Goal: Use online tool/utility: Use online tool/utility

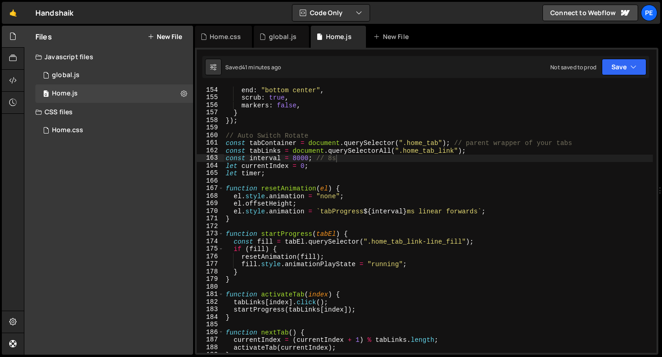
scroll to position [1160, 0]
click at [231, 38] on div "Home.css" at bounding box center [224, 36] width 31 height 9
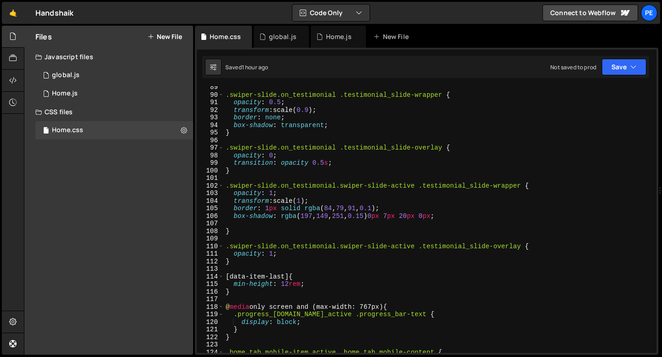
scroll to position [669, 0]
click at [255, 236] on div ".swiper-slide.on_testimonial .testimonial_slide-wrapper { opacity : 0.5 ; trans…" at bounding box center [438, 225] width 429 height 282
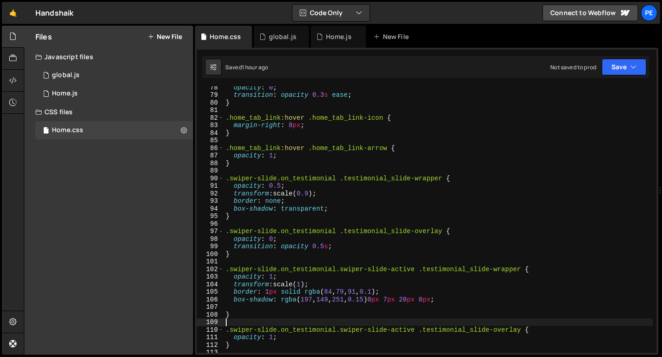
scroll to position [586, 0]
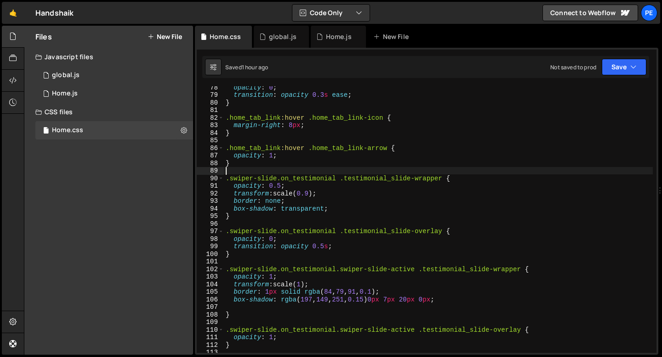
click at [257, 168] on div "opacity : 0 ; transition : opacity 0.3 s ease ; } .home_tab_link :hover .home_t…" at bounding box center [438, 225] width 429 height 282
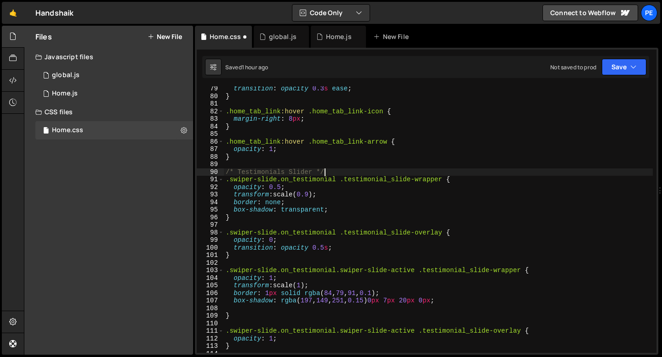
scroll to position [595, 0]
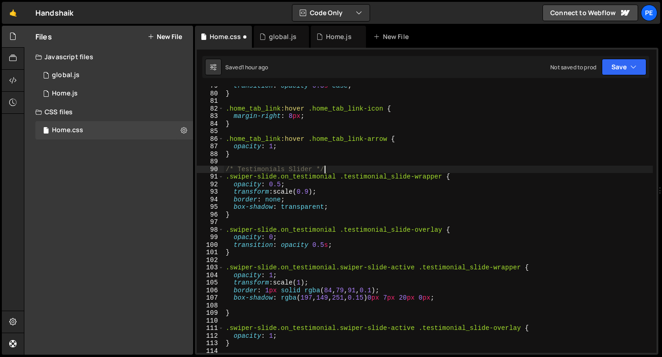
click at [312, 184] on div "transition : opacity 0.3 s ease ; } .home_tab_link :hover .home_tab_link-icon {…" at bounding box center [438, 223] width 429 height 282
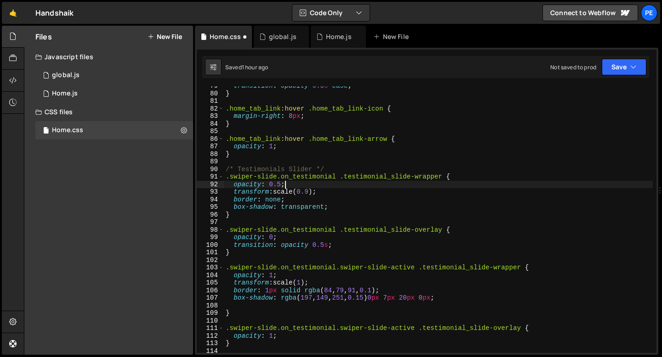
click at [292, 216] on div "transition : opacity 0.3 s ease ; } .home_tab_link :hover .home_tab_link-icon {…" at bounding box center [438, 223] width 429 height 282
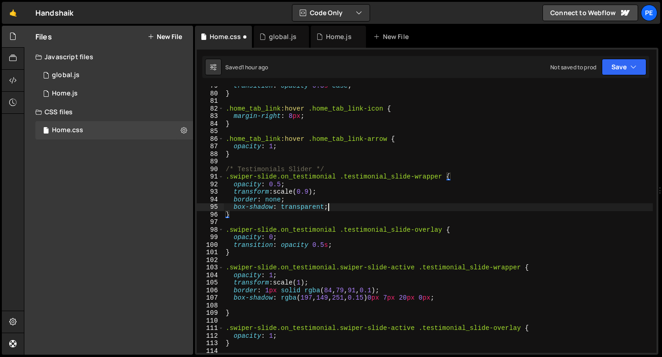
click at [337, 208] on div "transition : opacity 0.3 s ease ; } .home_tab_link :hover .home_tab_link-icon {…" at bounding box center [438, 223] width 429 height 282
type textarea "box-shadow: transparent;"
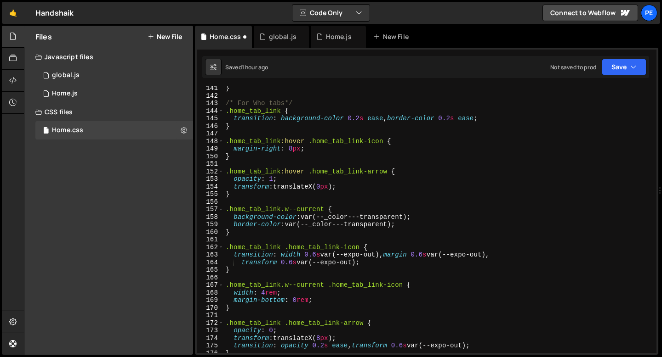
scroll to position [1083, 0]
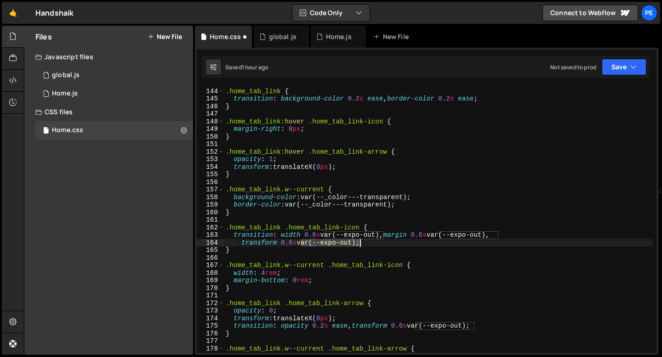
drag, startPoint x: 302, startPoint y: 243, endPoint x: 358, endPoint y: 242, distance: 56.1
click at [358, 242] on div "/* For Who tabs*/ .home_tab_link { transition : background-color 0.2 s ease , b…" at bounding box center [438, 221] width 429 height 282
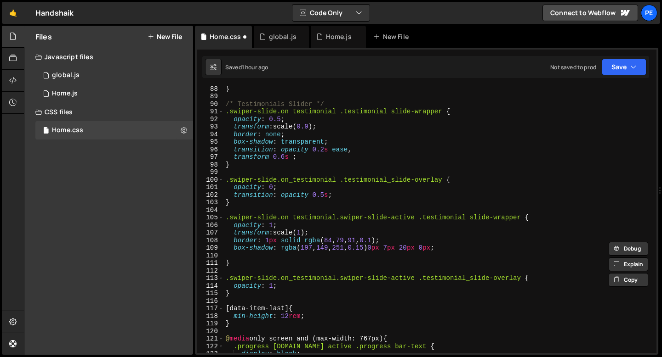
scroll to position [657, 0]
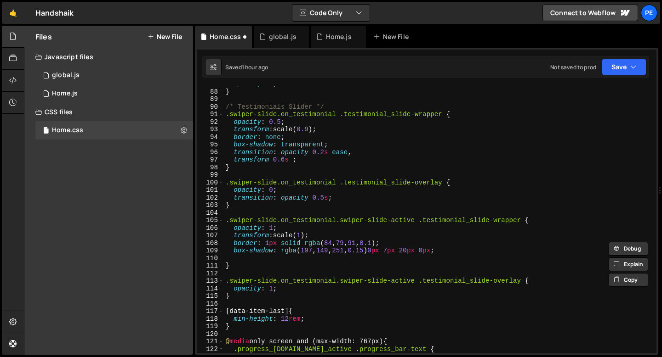
click at [292, 161] on div "opacity : 1 ; } /* Testimonials Slider */ .swiper-slide.on_testimonial .testimo…" at bounding box center [438, 221] width 429 height 282
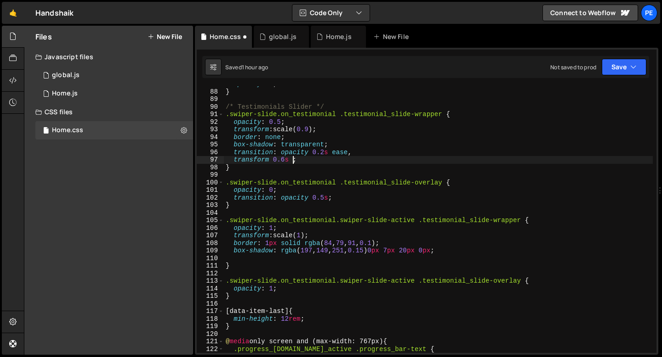
paste textarea "var(--expo-out)"
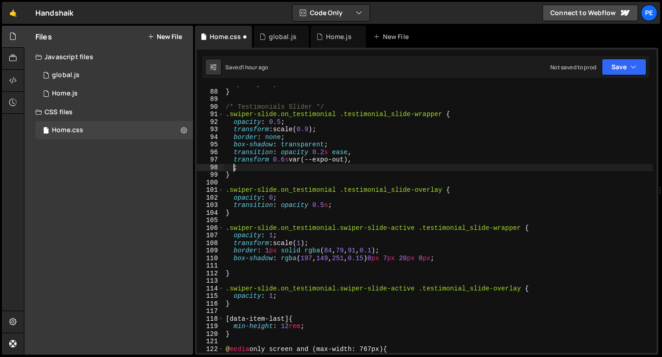
click at [275, 138] on div "opacity : 1 ; } /* Testimonials Slider */ .swiper-slide.on_testimonial .testimo…" at bounding box center [438, 221] width 429 height 282
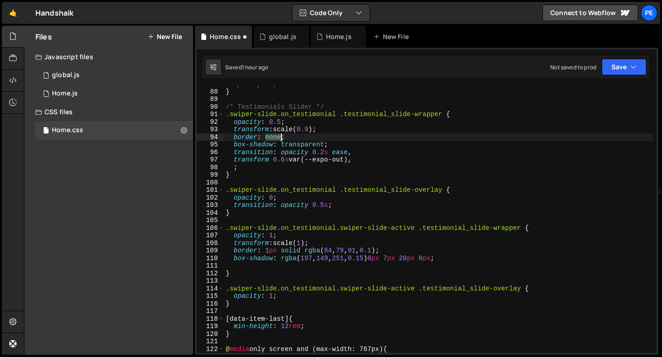
click at [275, 138] on div "opacity : 1 ; } /* Testimonials Slider */ .swiper-slide.on_testimonial .testimo…" at bounding box center [438, 221] width 429 height 282
click at [251, 251] on div "opacity : 1 ; } /* Testimonials Slider */ .swiper-slide.on_testimonial .testimo…" at bounding box center [438, 221] width 429 height 282
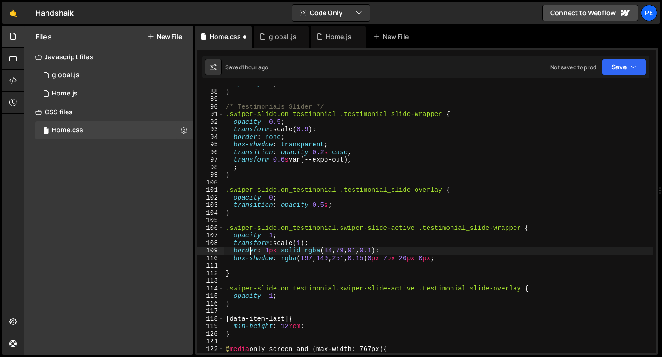
click at [251, 251] on div "opacity : 1 ; } /* Testimonials Slider */ .swiper-slide.on_testimonial .testimo…" at bounding box center [438, 221] width 429 height 282
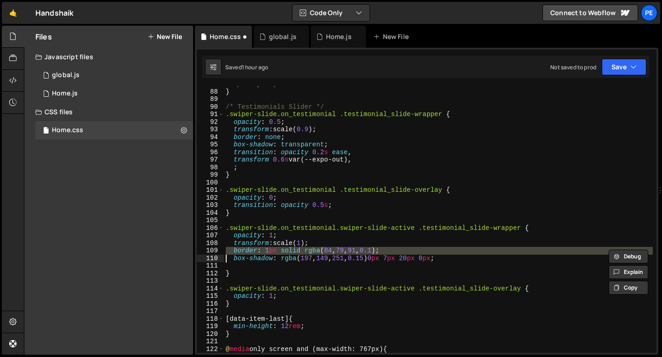
click at [272, 138] on div "opacity : 1 ; } /* Testimonials Slider */ .swiper-slide.on_testimonial .testimo…" at bounding box center [438, 221] width 429 height 282
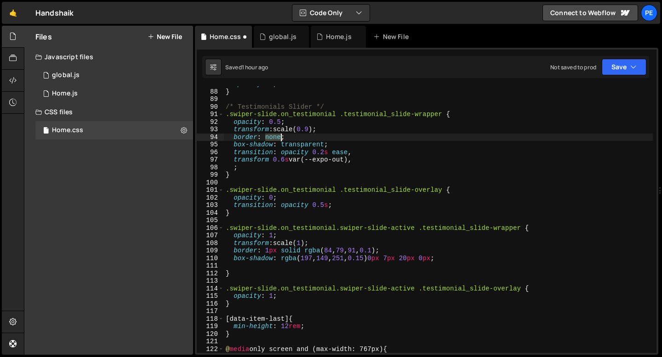
click at [272, 137] on div "opacity : 1 ; } /* Testimonials Slider */ .swiper-slide.on_testimonial .testimo…" at bounding box center [438, 221] width 429 height 282
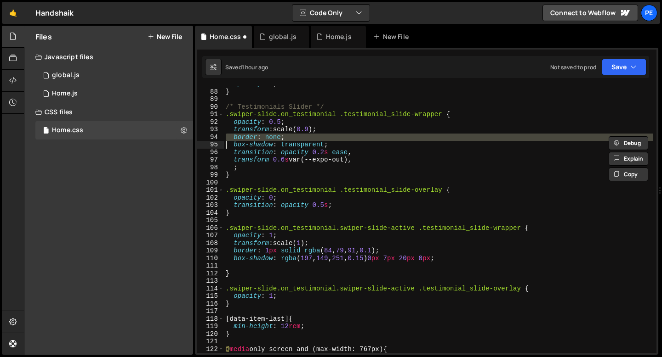
paste textarea
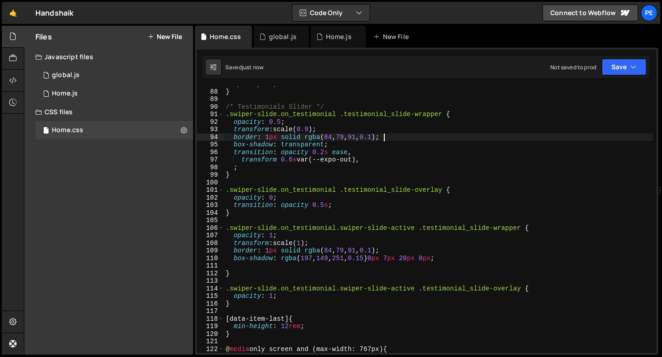
click at [382, 136] on div "opacity : 1 ; } /* Testimonials Slider */ .swiper-slide.on_testimonial .testimo…" at bounding box center [438, 221] width 429 height 282
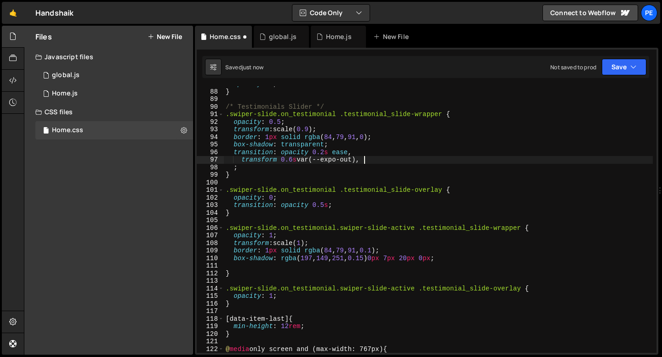
click at [368, 161] on div "opacity : 1 ; } /* Testimonials Slider */ .swiper-slide.on_testimonial .testimo…" at bounding box center [438, 221] width 429 height 282
click at [353, 154] on div "opacity : 1 ; } /* Testimonials Slider */ .swiper-slide.on_testimonial .testimo…" at bounding box center [438, 221] width 429 height 282
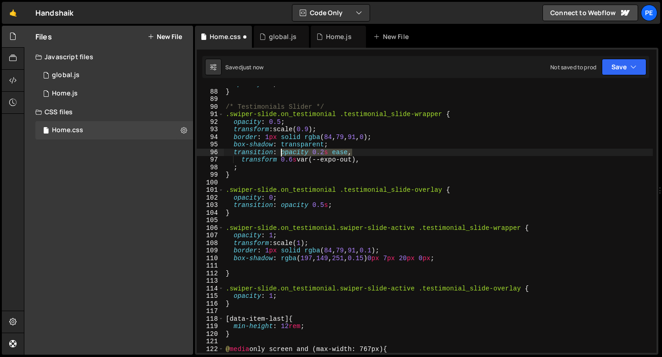
drag, startPoint x: 353, startPoint y: 154, endPoint x: 280, endPoint y: 155, distance: 73.1
click at [280, 155] on div "opacity : 1 ; } /* Testimonials Slider */ .swiper-slide.on_testimonial .testimo…" at bounding box center [438, 221] width 429 height 282
type textarea "transition: opacity 0.2s ease,"
click at [362, 153] on div "opacity : 1 ; } /* Testimonials Slider */ .swiper-slide.on_testimonial .testimo…" at bounding box center [438, 221] width 429 height 282
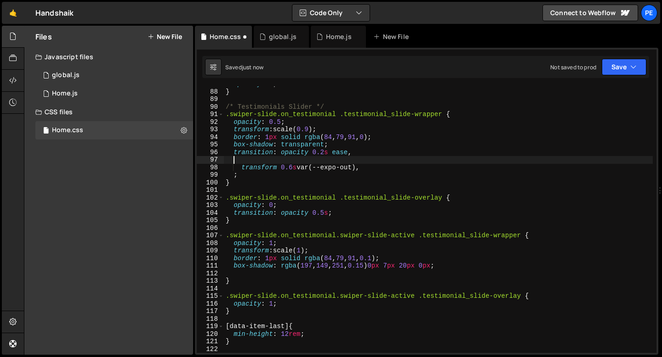
paste textarea "opacity 0.2s ease,"
click at [246, 159] on div "opacity : 1 ; } /* Testimonials Slider */ .swiper-slide.on_testimonial .testimo…" at bounding box center [438, 221] width 429 height 282
click at [245, 159] on div "opacity : 1 ; } /* Testimonials Slider */ .swiper-slide.on_testimonial .testimo…" at bounding box center [438, 221] width 429 height 282
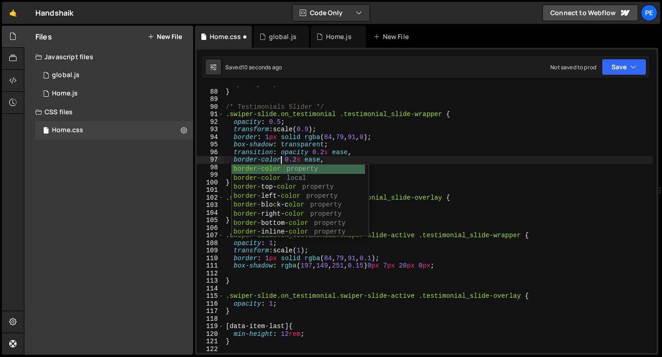
scroll to position [0, 4]
click at [337, 161] on div "opacity : 1 ; } /* Testimonials Slider */ .swiper-slide.on_testimonial .testimo…" at bounding box center [438, 221] width 429 height 282
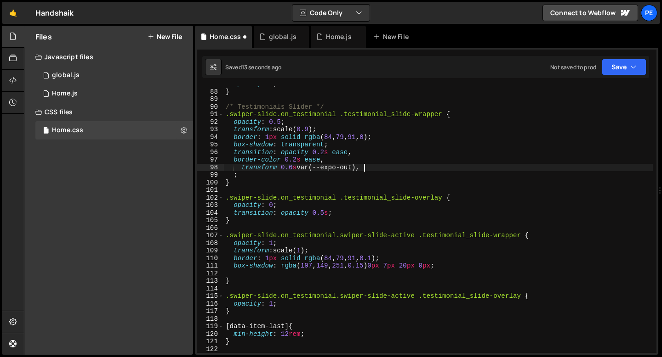
click at [366, 165] on div "opacity : 1 ; } /* Testimonials Slider */ .swiper-slide.on_testimonial .testimo…" at bounding box center [438, 221] width 429 height 282
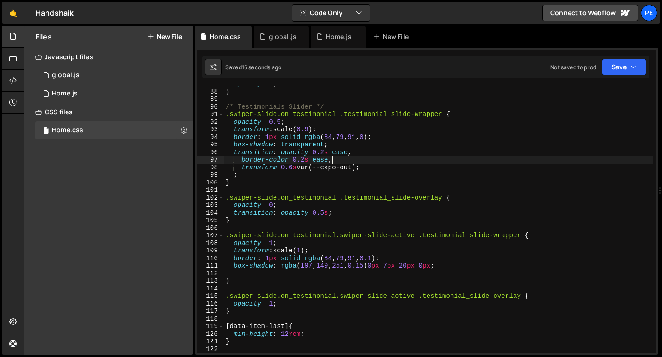
click at [347, 159] on div "opacity : 1 ; } /* Testimonials Slider */ .swiper-slide.on_testimonial .testimo…" at bounding box center [438, 221] width 429 height 282
click at [291, 167] on div "opacity : 1 ; } /* Testimonials Slider */ .swiper-slide.on_testimonial .testimo…" at bounding box center [438, 221] width 429 height 282
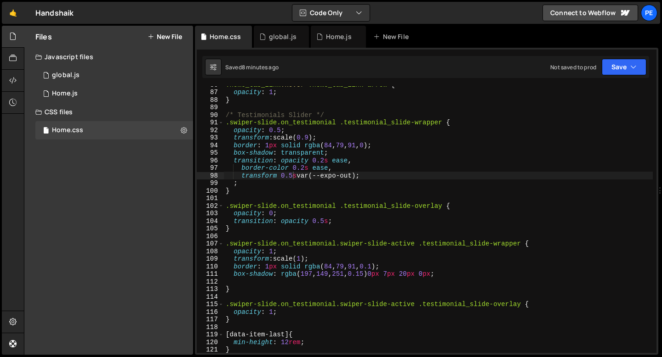
scroll to position [648, 0]
click at [246, 195] on div ".home_tab_link :hover .home_tab_link-arrow { opacity : 1 ; } /* Testimonials Sl…" at bounding box center [438, 223] width 429 height 282
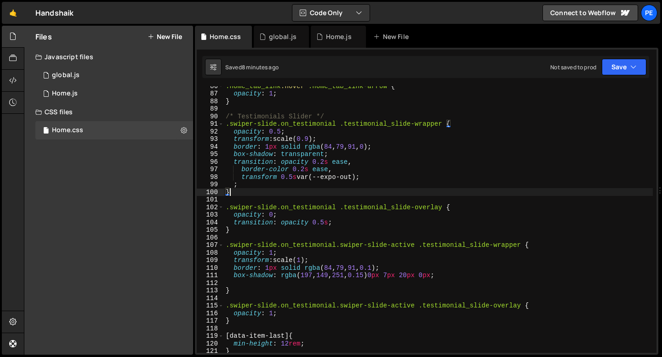
scroll to position [0, 0]
click at [242, 188] on div ".home_tab_link :hover .home_tab_link-arrow { opacity : 1 ; } /* Testimonials Sl…" at bounding box center [438, 223] width 429 height 282
type textarea ";"
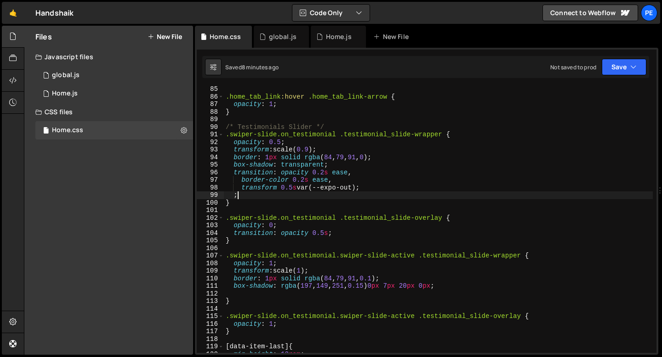
scroll to position [638, 0]
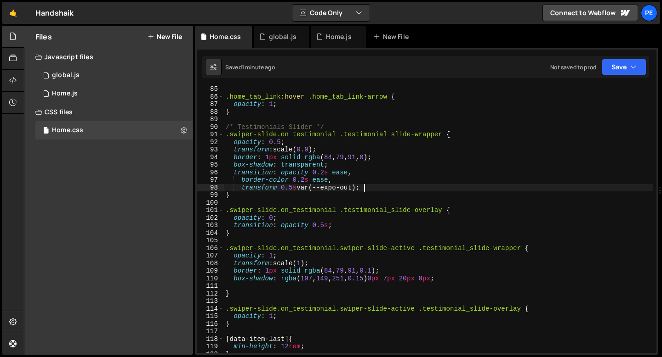
click at [308, 142] on div ".home_tab_link :hover .home_tab_link-arrow { opacity : 1 ; } /* Testimonials Sl…" at bounding box center [438, 226] width 429 height 282
type textarea "opacity: 0.5;"
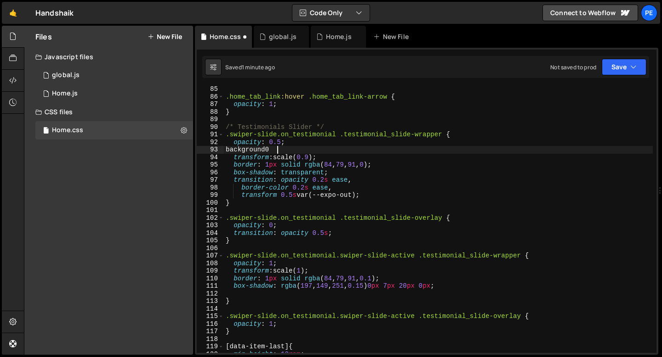
scroll to position [0, 3]
click at [286, 152] on div ".home_tab_link :hover .home_tab_link-arrow { opacity : 1 ; } /* Testimonials Sl…" at bounding box center [438, 226] width 429 height 282
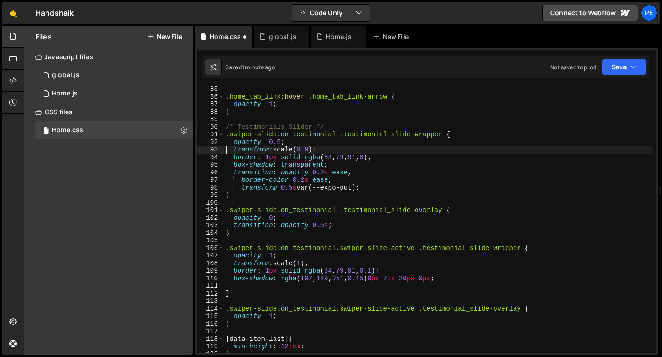
click at [261, 198] on div ".home_tab_link :hover .home_tab_link-arrow { opacity : 1 ; } /* Testimonials Sl…" at bounding box center [438, 226] width 429 height 282
type textarea "}"
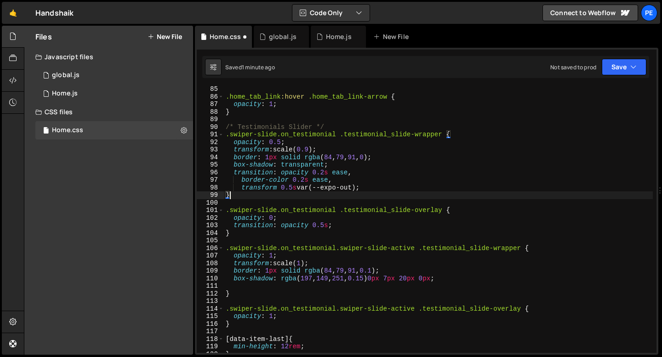
scroll to position [0, 0]
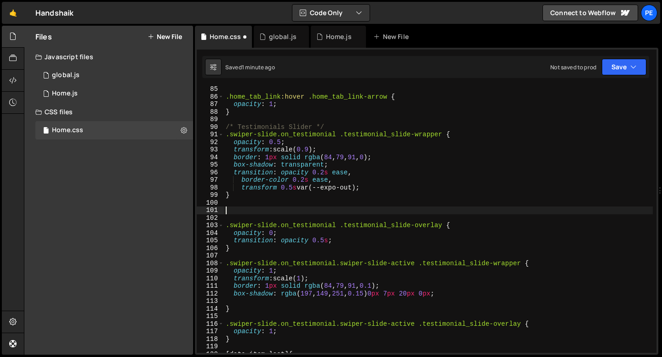
paste textarea "testimonial_slide-inner"
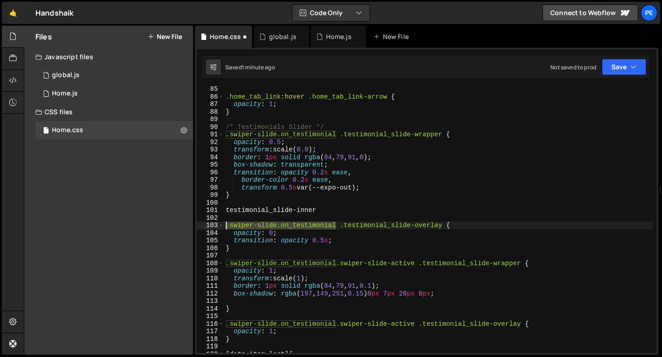
drag, startPoint x: 337, startPoint y: 226, endPoint x: 226, endPoint y: 226, distance: 110.7
click at [226, 226] on div ".home_tab_link :hover .home_tab_link-arrow { opacity : 1 ; } /* Testimonials Sl…" at bounding box center [438, 226] width 429 height 282
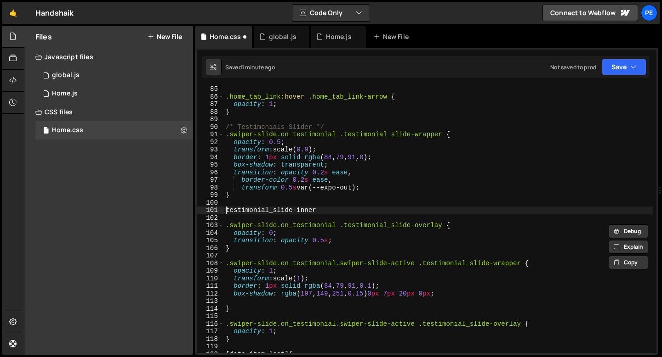
click at [226, 214] on div ".home_tab_link :hover .home_tab_link-arrow { opacity : 1 ; } /* Testimonials Sl…" at bounding box center [438, 226] width 429 height 282
paste textarea ".swiper-slide.on_testimonial"
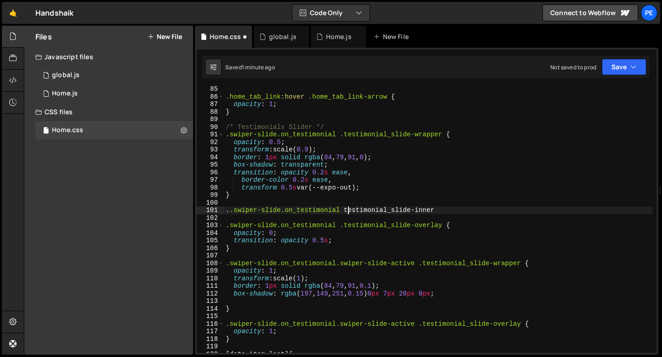
scroll to position [0, 9]
click at [445, 212] on div ".home_tab_link :hover .home_tab_link-arrow { opacity : 1 ; } /* Testimonials Sl…" at bounding box center [438, 226] width 429 height 282
type textarea ". .swiper-slide.on_testimonial .testimonial_slide-inner {"
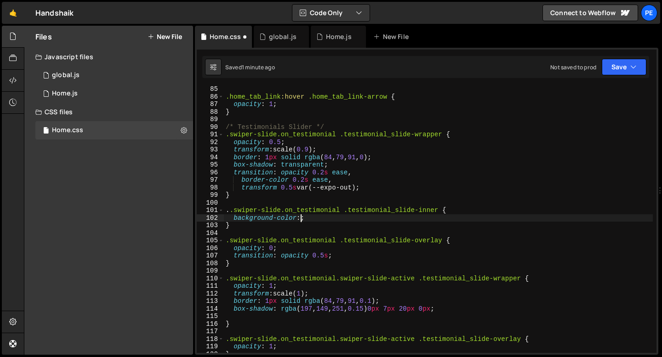
scroll to position [0, 5]
paste textarea "var(--_color---transparent)"
click at [433, 218] on div ".home_tab_link :hover .home_tab_link-arrow { opacity : 1 ; } /* Testimonials Sl…" at bounding box center [438, 226] width 429 height 282
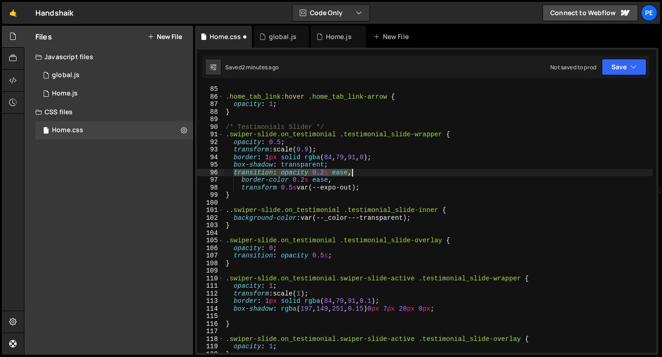
drag, startPoint x: 234, startPoint y: 171, endPoint x: 351, endPoint y: 173, distance: 117.2
click at [351, 173] on div ".home_tab_link :hover .home_tab_link-arrow { opacity : 1 ; } /* Testimonials Sl…" at bounding box center [438, 226] width 429 height 282
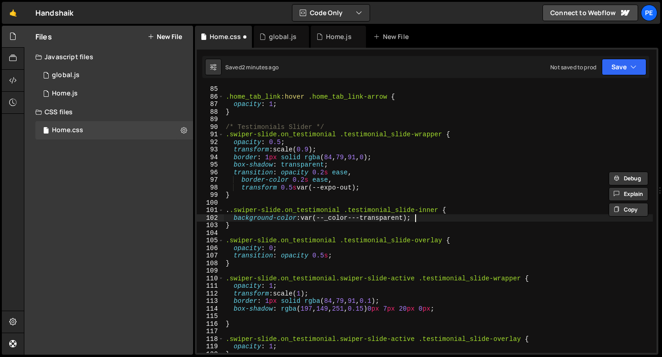
click at [432, 216] on div ".home_tab_link :hover .home_tab_link-arrow { opacity : 1 ; } /* Testimonials Sl…" at bounding box center [438, 226] width 429 height 282
type textarea "background-color: var(--_color---transparent);"
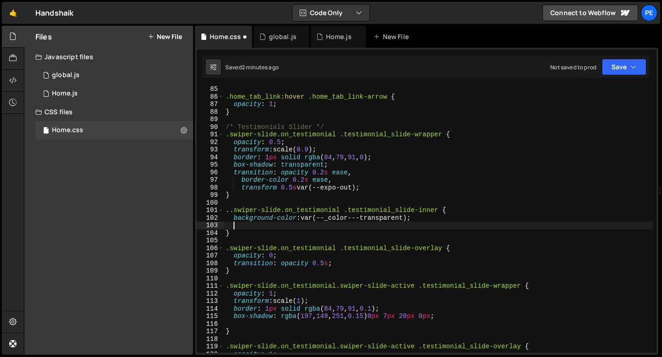
paste textarea "transition: opacity 0.2s ease,"
click at [296, 227] on div ".home_tab_link :hover .home_tab_link-arrow { opacity : 1 ; } /* Testimonials Sl…" at bounding box center [438, 226] width 429 height 282
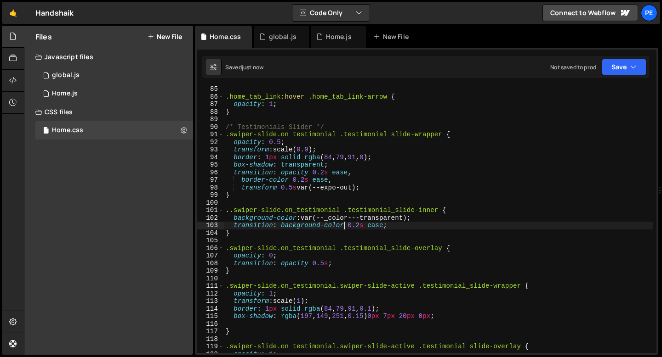
click at [248, 235] on div ".home_tab_link :hover .home_tab_link-arrow { opacity : 1 ; } /* Testimonials Sl…" at bounding box center [438, 226] width 429 height 282
click at [248, 234] on div ".home_tab_link :hover .home_tab_link-arrow { opacity : 1 ; } /* Testimonials Sl…" at bounding box center [438, 226] width 429 height 282
click at [233, 212] on div ".home_tab_link :hover .home_tab_link-arrow { opacity : 1 ; } /* Testimonials Sl…" at bounding box center [438, 226] width 429 height 282
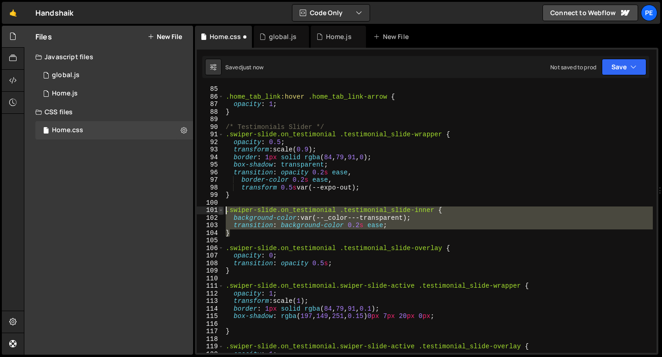
drag, startPoint x: 232, startPoint y: 235, endPoint x: 221, endPoint y: 211, distance: 25.5
click at [221, 211] on div ".swiper-slide.on_testimonial .testimonial_slide-inner { 85 86 87 88 89 90 91 92…" at bounding box center [426, 219] width 459 height 267
click at [233, 232] on div ".home_tab_link :hover .home_tab_link-arrow { opacity : 1 ; } /* Testimonials Sl…" at bounding box center [438, 219] width 429 height 267
type textarea "}"
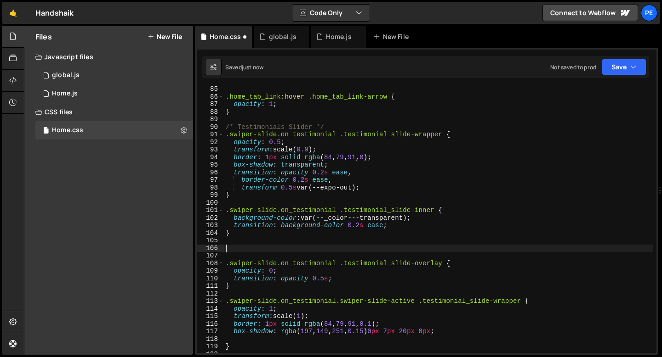
paste textarea "}"
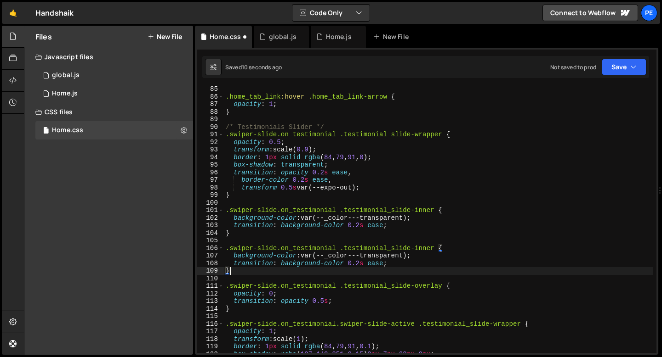
click at [386, 255] on div ".home_tab_link :hover .home_tab_link-arrow { opacity : 1 ; } /* Testimonials Sl…" at bounding box center [438, 226] width 429 height 282
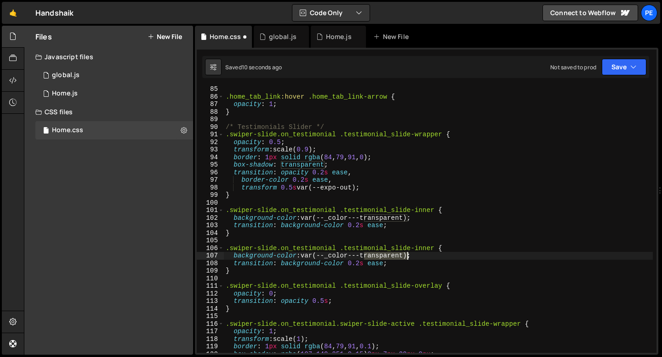
click at [386, 255] on div ".home_tab_link :hover .home_tab_link-arrow { opacity : 1 ; } /* Testimonials Sl…" at bounding box center [438, 226] width 429 height 282
click at [384, 263] on div ".home_tab_link :hover .home_tab_link-arrow { opacity : 1 ; } /* Testimonials Sl…" at bounding box center [438, 226] width 429 height 282
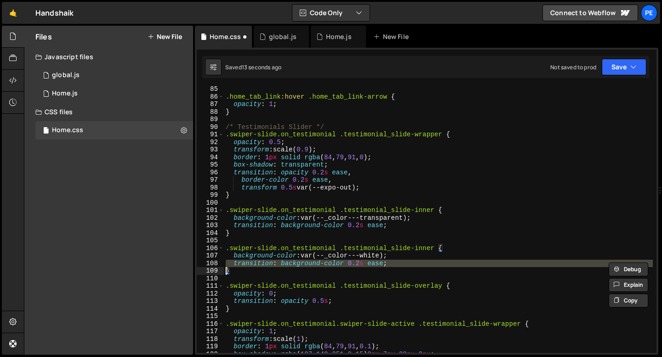
scroll to position [0, 0]
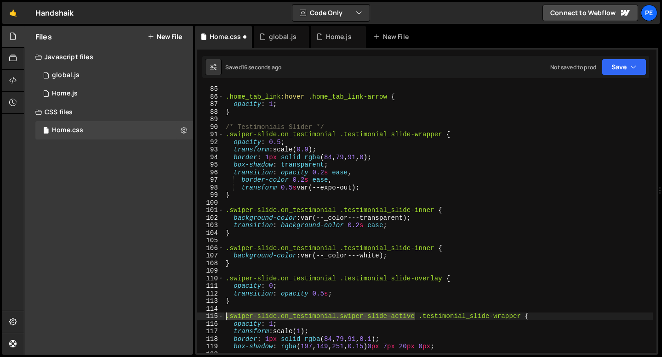
drag, startPoint x: 414, startPoint y: 317, endPoint x: 226, endPoint y: 318, distance: 188.4
click at [226, 319] on div ".home_tab_link :hover .home_tab_link-arrow { opacity : 1 ; } /* Testimonials Sl…" at bounding box center [438, 226] width 429 height 282
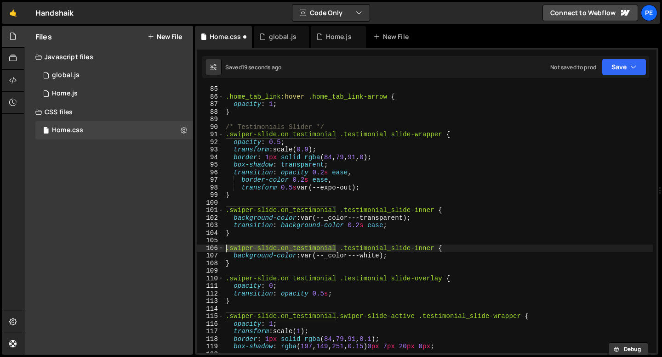
drag, startPoint x: 336, startPoint y: 248, endPoint x: 204, endPoint y: 250, distance: 132.3
click at [204, 250] on div ".swiper-slide.on_testimonial.swiper-slide-active .testimonial_slide-wrapper { 8…" at bounding box center [426, 219] width 459 height 267
paste textarea ".swiper-slide-active"
click at [247, 196] on div ".home_tab_link :hover .home_tab_link-arrow { opacity : 1 ; } /* Testimonials Sl…" at bounding box center [438, 226] width 429 height 282
type textarea "}"
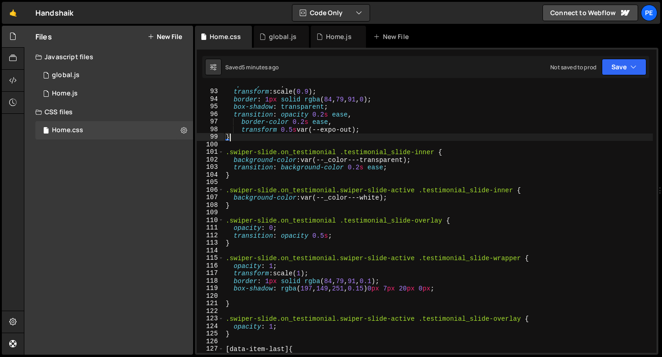
scroll to position [697, 0]
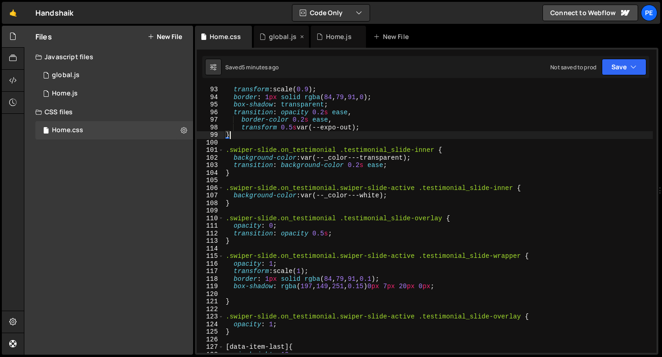
click at [278, 32] on div "global.js" at bounding box center [283, 36] width 28 height 9
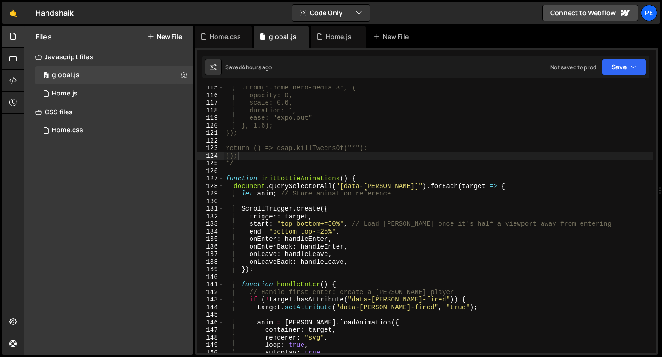
scroll to position [866, 0]
click at [241, 160] on div ".from(".home_hero-media_3", { opacity: 0, scale: 0.6, duration: 1, ease: "expo.…" at bounding box center [438, 226] width 429 height 282
click at [240, 165] on div ".from(".home_hero-media_3", { opacity: 0, scale: 0.6, duration: 1, ease: "expo.…" at bounding box center [438, 226] width 429 height 282
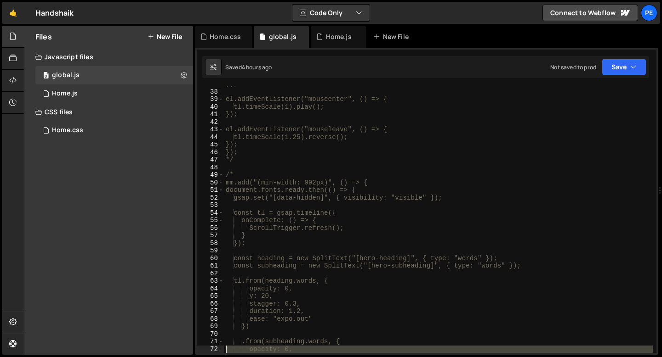
scroll to position [279, 0]
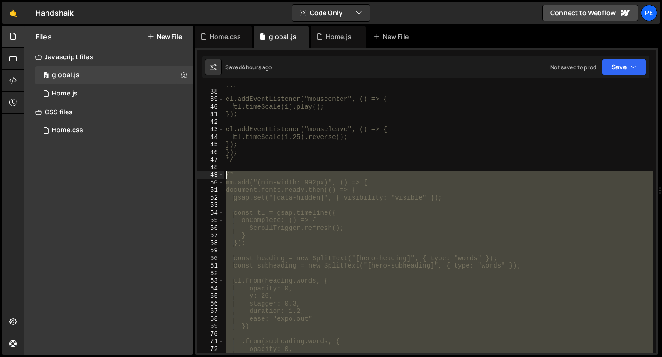
drag, startPoint x: 240, startPoint y: 164, endPoint x: 218, endPoint y: 178, distance: 25.6
click at [218, 178] on div "*/ 37 38 39 40 41 42 43 44 45 46 47 48 49 50 51 52 53 54 55 56 57 58 59 60 61 6…" at bounding box center [426, 219] width 459 height 267
type textarea "/* mm.add("(min-width: 992px)", () => {"
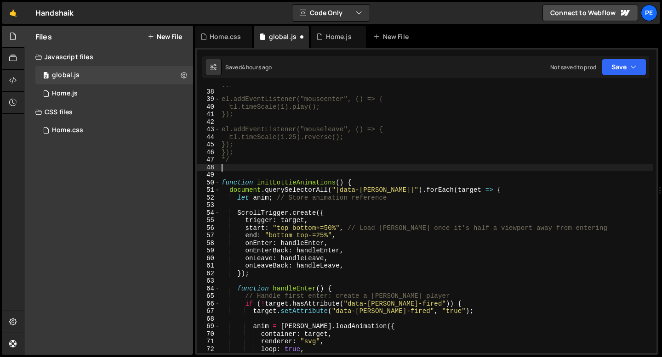
type textarea "*/"
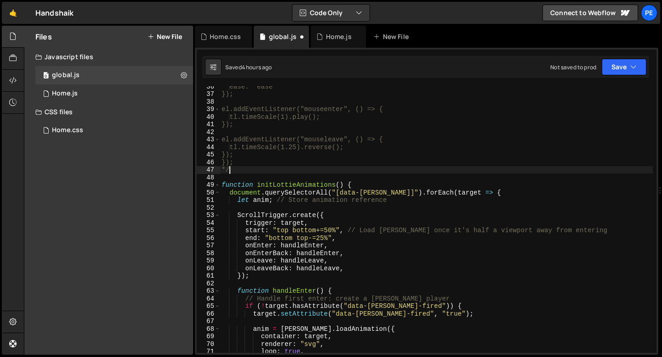
scroll to position [249, 0]
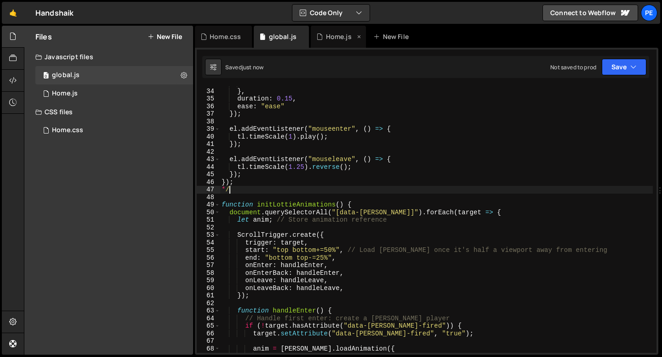
click at [329, 40] on div "Home.js" at bounding box center [339, 36] width 26 height 9
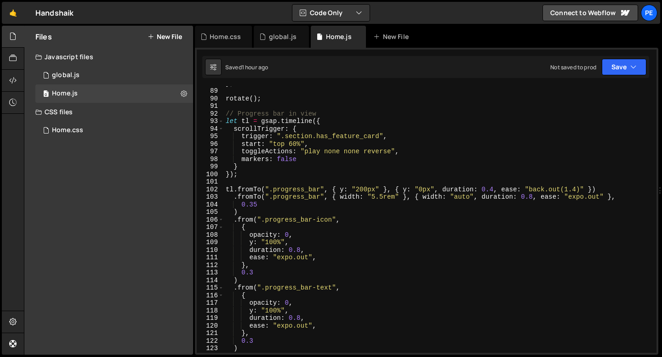
scroll to position [667, 0]
type textarea "});"
click at [288, 175] on div "} ; rotate ( ) ; // Progress bar in view let tl = gsap . timeline ({ scrollTrig…" at bounding box center [438, 220] width 429 height 282
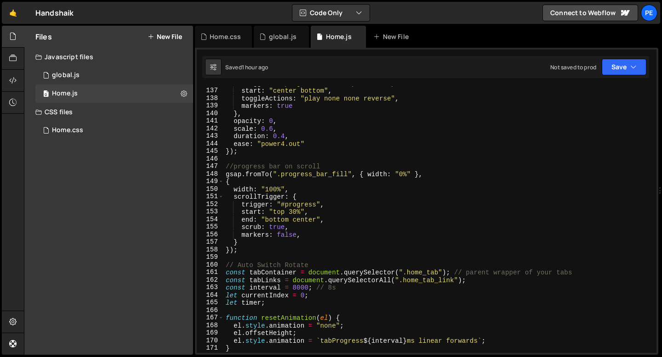
scroll to position [1084, 0]
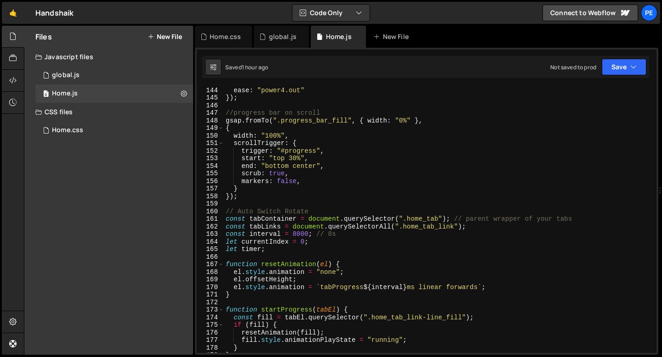
click at [249, 202] on div "duration : 0.4 , ease : "power4.out" }) ; //progress bar on scroll gsap . fromT…" at bounding box center [438, 220] width 429 height 282
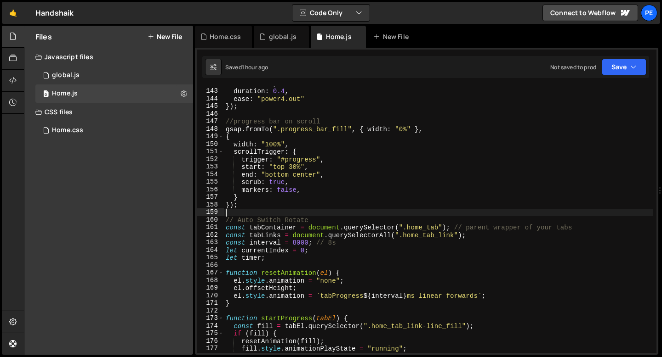
click at [245, 203] on div "scale : 0.6 , duration : 0.4 , ease : "power4.out" }) ; //progress bar on scrol…" at bounding box center [438, 221] width 429 height 282
type textarea "});"
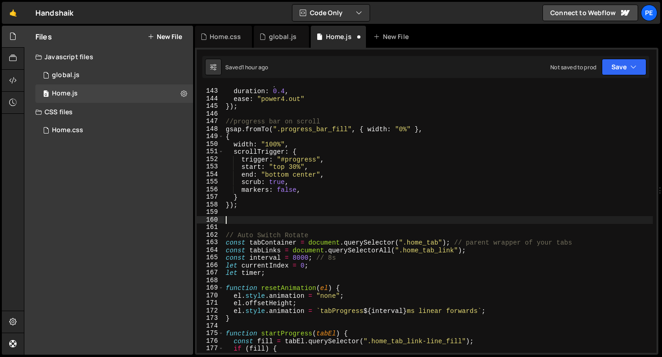
paste textarea "});"
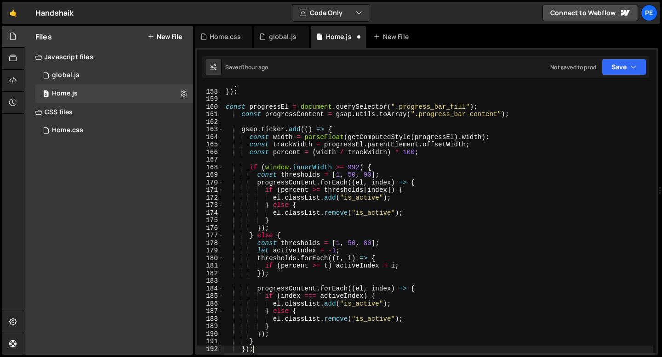
scroll to position [1189, 0]
type textarea "});"
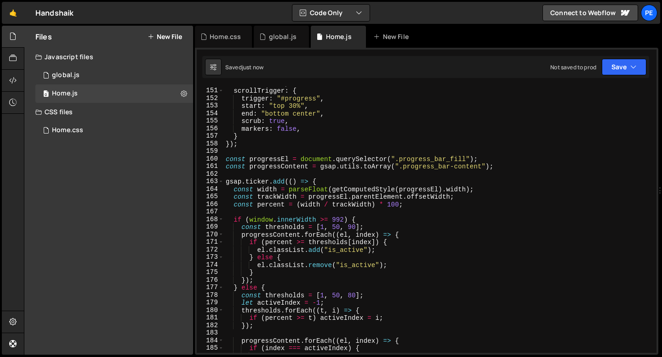
click at [248, 153] on div "width : "100%" , scrollTrigger : { trigger : "#progress" , start : "top 30%" , …" at bounding box center [438, 220] width 429 height 282
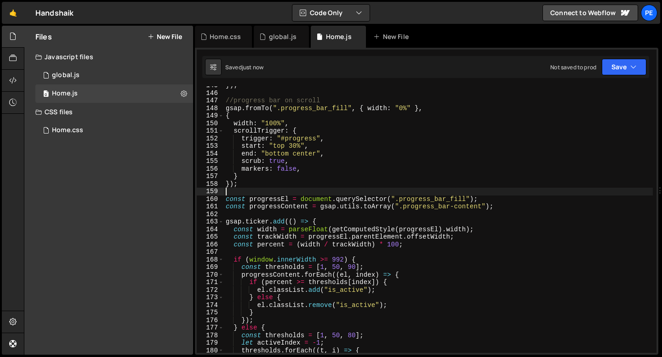
scroll to position [1070, 0]
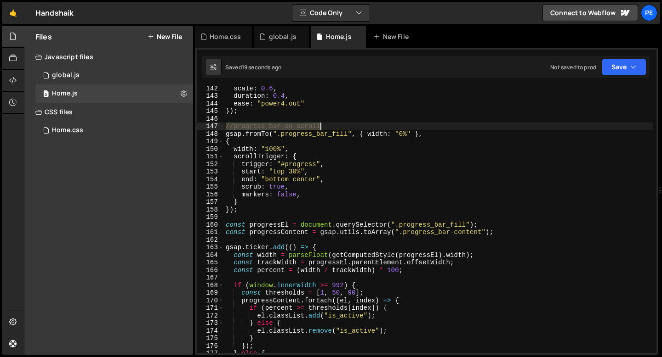
drag, startPoint x: 226, startPoint y: 127, endPoint x: 324, endPoint y: 129, distance: 97.9
click at [324, 129] on div "scale : 0.6 , duration : 0.4 , ease : "power4.out" }) ; //progress bar on scrol…" at bounding box center [438, 226] width 429 height 282
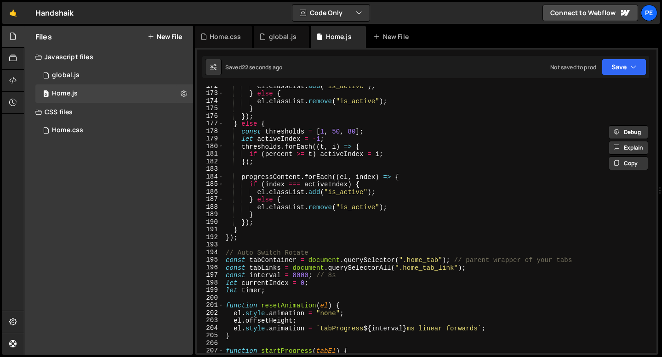
scroll to position [1307, 0]
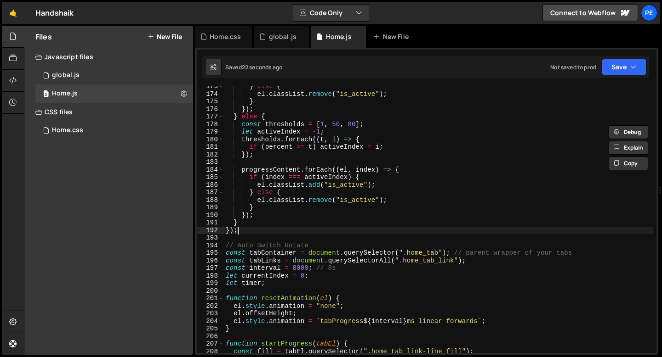
click at [250, 232] on div "} else { el . classList . remove ( "is_active" ) ; } }) ; } else { const thresh…" at bounding box center [438, 224] width 429 height 282
type textarea "});"
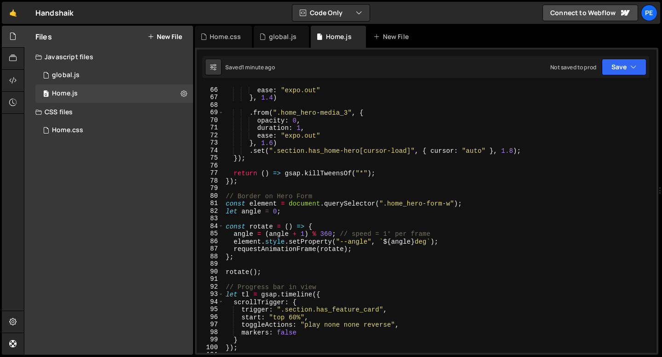
scroll to position [492, 0]
click at [243, 187] on div "ease : "expo.out" } , 1.4 ) . from ( ".home_hero-media_3" , { opacity : 0 , dur…" at bounding box center [438, 227] width 429 height 282
click at [242, 184] on div "ease : "expo.out" } , 1.4 ) . from ( ".home_hero-media_3" , { opacity : 0 , dur…" at bounding box center [438, 227] width 429 height 282
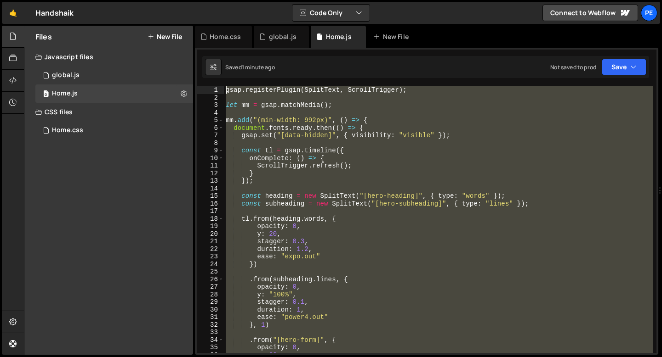
scroll to position [0, 0]
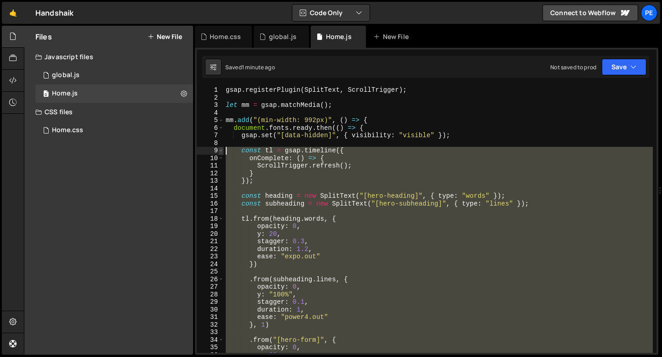
drag, startPoint x: 238, startPoint y: 183, endPoint x: 220, endPoint y: 148, distance: 39.5
click at [220, 148] on div "}); 1 2 3 4 5 6 7 8 9 10 11 12 13 14 15 16 17 18 19 20 21 22 23 24 25 26 27 28 …" at bounding box center [426, 219] width 459 height 267
click at [265, 151] on div "gsap . registerPlugin ( SplitText , ScrollTrigger ) ; let mm = gsap . matchMedi…" at bounding box center [438, 219] width 429 height 267
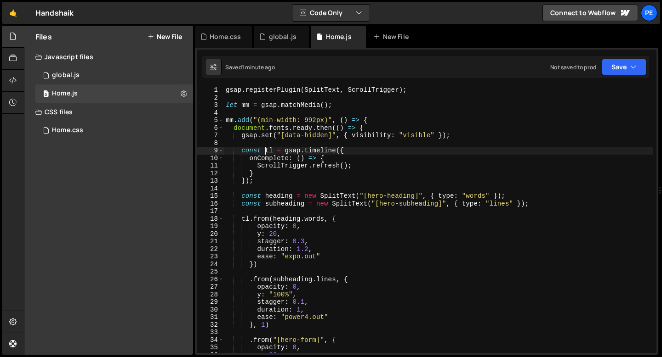
click at [239, 152] on div "gsap . registerPlugin ( SplitText , ScrollTrigger ) ; let mm = gsap . matchMedi…" at bounding box center [438, 227] width 429 height 282
click at [241, 152] on div "gsap . registerPlugin ( SplitText , ScrollTrigger ) ; let mm = gsap . matchMedi…" at bounding box center [438, 227] width 429 height 282
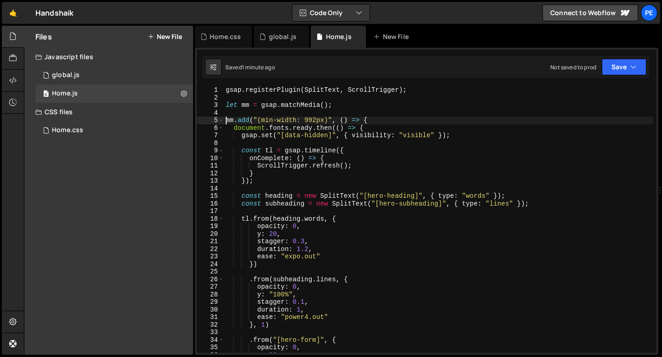
click at [226, 120] on div "gsap . registerPlugin ( SplitText , ScrollTrigger ) ; let mm = gsap . matchMedi…" at bounding box center [438, 227] width 429 height 282
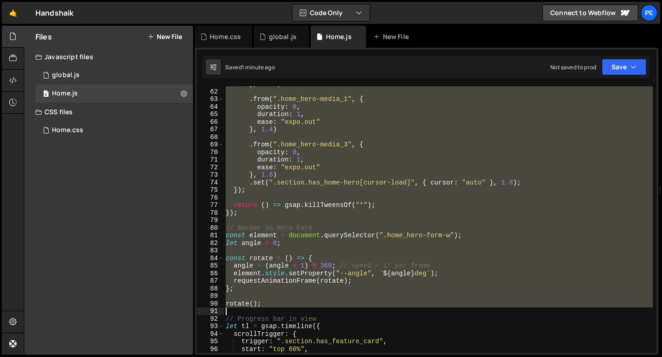
scroll to position [461, 0]
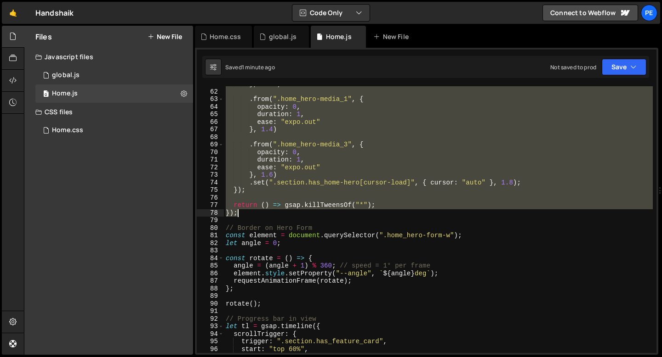
drag, startPoint x: 226, startPoint y: 120, endPoint x: 268, endPoint y: 215, distance: 103.8
click at [268, 214] on div "} , 1.45 ) . from ( ".home_hero-media_1" , { opacity : 0 , duration : 1 , ease …" at bounding box center [438, 221] width 429 height 282
click at [249, 216] on div "} , 1.45 ) . from ( ".home_hero-media_1" , { opacity : 0 , duration : 1 , ease …" at bounding box center [438, 221] width 429 height 282
type textarea "});"
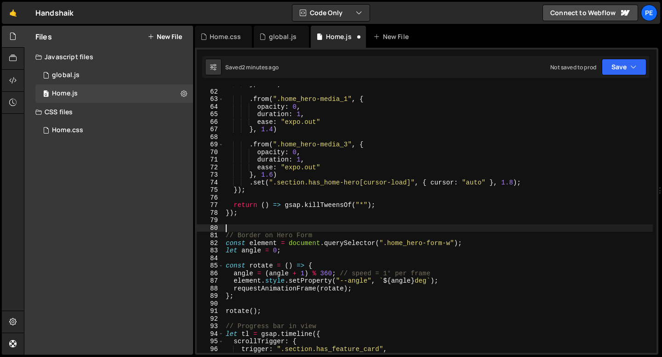
paste textarea "});"
type textarea "});"
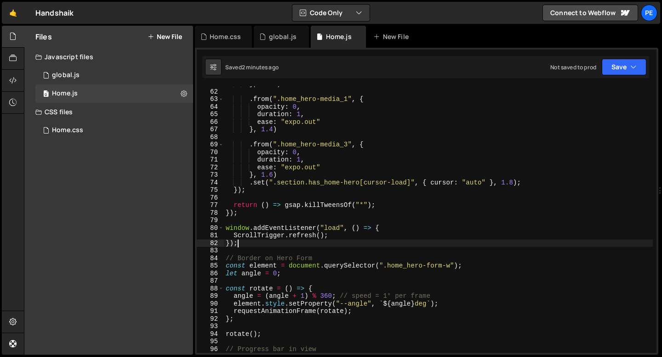
click at [240, 243] on div "} , 1.45 ) . from ( ".home_hero-media_1" , { opacity : 0 , duration : 1 , ease …" at bounding box center [438, 221] width 429 height 282
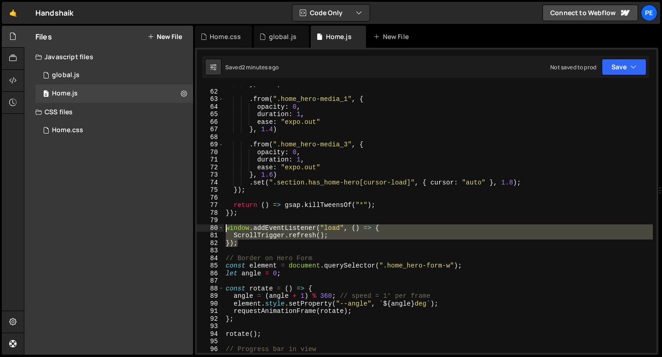
drag, startPoint x: 240, startPoint y: 243, endPoint x: 223, endPoint y: 228, distance: 22.5
click at [223, 228] on div "}); 61 62 63 64 65 66 67 68 69 70 71 72 73 74 75 76 77 78 79 80 81 82 83 84 85 …" at bounding box center [426, 219] width 459 height 267
type textarea "window.addEventListener("load", () => { ScrollTrigger.refresh();"
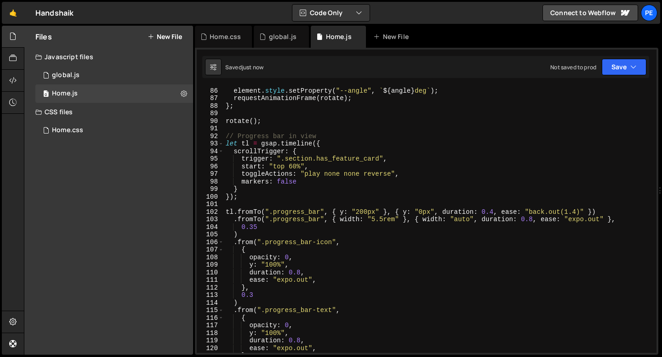
scroll to position [644, 0]
click at [254, 195] on div "angle = ( angle + 1 ) % 360 ; // speed = 1° per frame element . style . setProp…" at bounding box center [438, 220] width 429 height 282
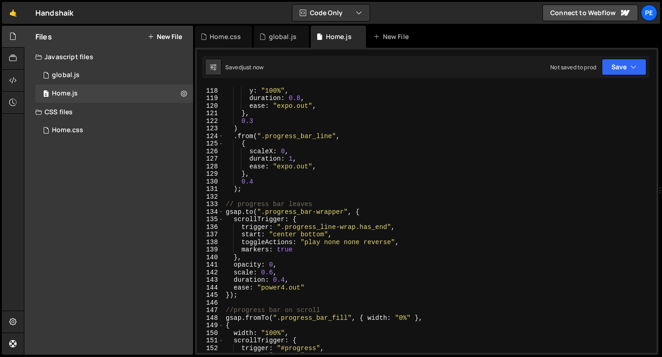
scroll to position [899, 0]
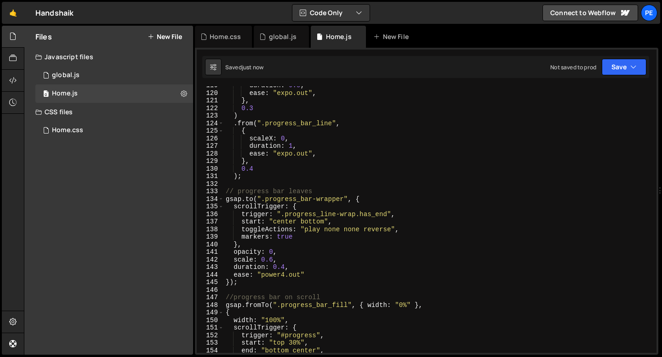
click at [245, 285] on div "duration : 0.8 , ease : "expo.out" , } , 0.3 ) . from ( ".progress_bar_line" , …" at bounding box center [438, 223] width 429 height 282
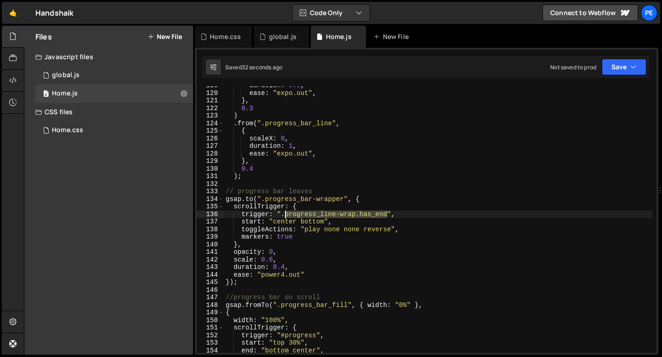
drag, startPoint x: 386, startPoint y: 215, endPoint x: 285, endPoint y: 217, distance: 101.1
click at [285, 217] on div "duration : 0.8 , ease : "expo.out" , } , 0.3 ) . from ( ".progress_bar_line" , …" at bounding box center [438, 223] width 429 height 282
paste textarea
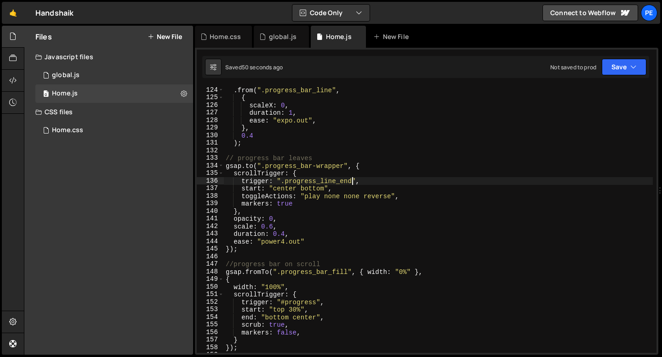
scroll to position [932, 0]
click at [299, 317] on div ". from ( ".progress_bar_line" , { scaleX : 0 , duration : 1 , ease : "expo.out"…" at bounding box center [438, 227] width 429 height 282
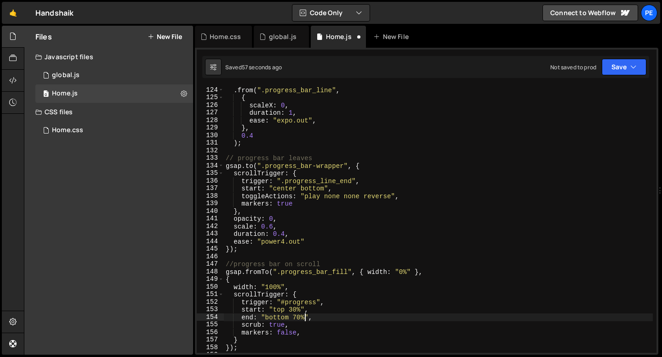
scroll to position [0, 5]
click at [277, 144] on div ". from ( ".progress_bar_line" , { scaleX : 0 , duration : 1 , ease : "expo.out"…" at bounding box center [438, 227] width 429 height 282
type textarea ");"
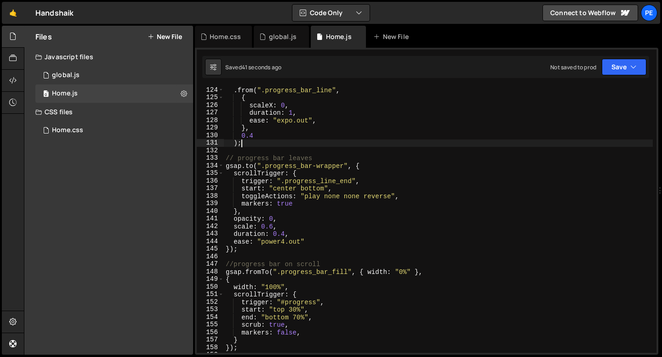
scroll to position [0, 0]
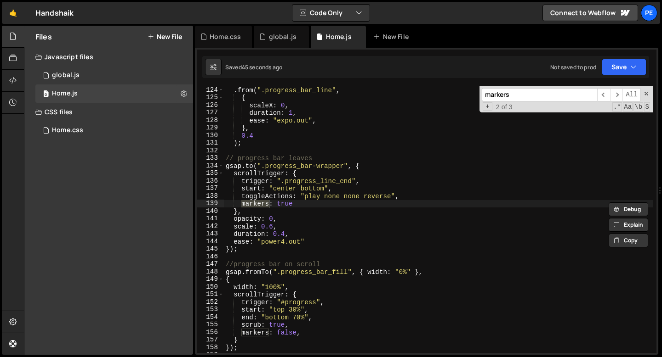
type input "markers"
click at [288, 205] on div ". from ( ".progress_bar_line" , { scaleX : 0 , duration : 1 , ease : "expo.out"…" at bounding box center [438, 227] width 429 height 282
click at [287, 205] on div ". from ( ".progress_bar_line" , { scaleX : 0 , duration : 1 , ease : "expo.out"…" at bounding box center [438, 227] width 429 height 282
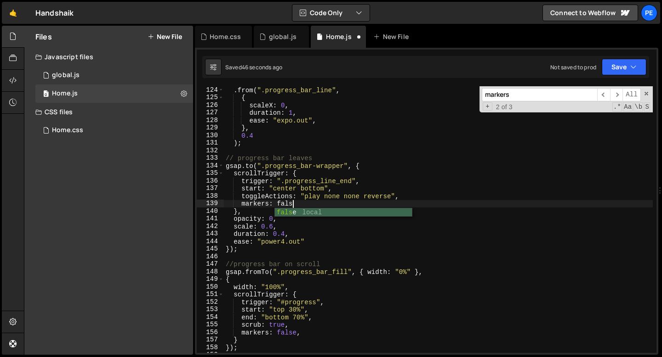
scroll to position [0, 4]
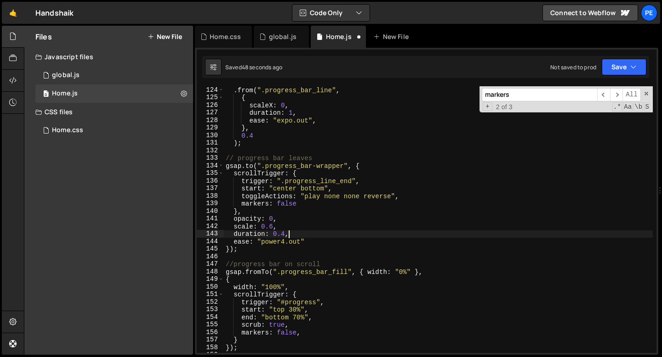
click at [287, 232] on div ". from ( ".progress_bar_line" , { scaleX : 0 , duration : 1 , ease : "expo.out"…" at bounding box center [438, 227] width 429 height 282
click at [285, 232] on div ". from ( ".progress_bar_line" , { scaleX : 0 , duration : 1 , ease : "expo.out"…" at bounding box center [438, 227] width 429 height 282
click at [271, 226] on div ". from ( ".progress_bar_line" , { scaleX : 0 , duration : 1 , ease : "expo.out"…" at bounding box center [438, 227] width 429 height 282
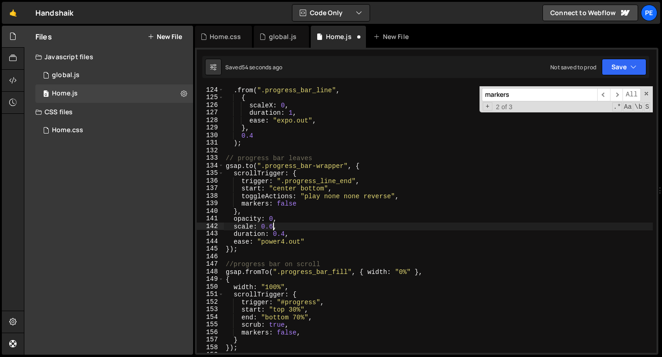
click at [284, 233] on div ". from ( ".progress_bar_line" , { scaleX : 0 , duration : 1 , ease : "expo.out"…" at bounding box center [438, 227] width 429 height 282
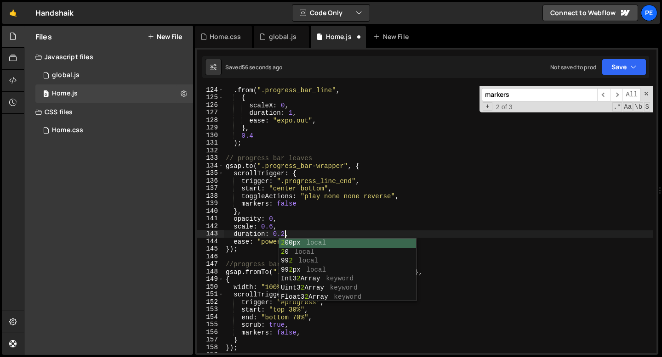
scroll to position [0, 4]
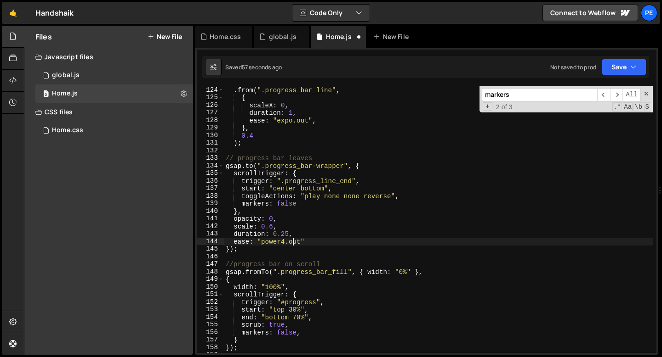
click at [293, 243] on div ". from ( ".progress_bar_line" , { scaleX : 0 , duration : 1 , ease : "expo.out"…" at bounding box center [438, 227] width 429 height 282
click at [301, 215] on div ". from ( ".progress_bar_line" , { scaleX : 0 , duration : 1 , ease : "expo.out"…" at bounding box center [438, 227] width 429 height 282
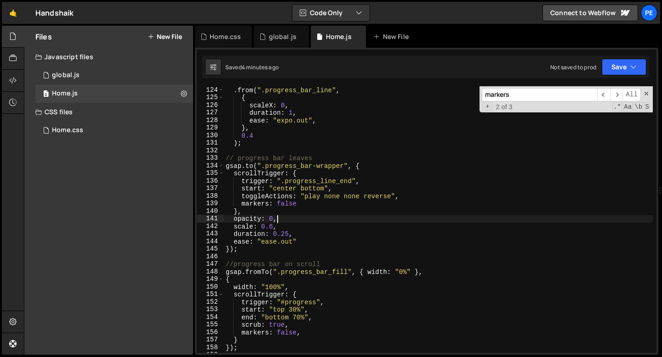
scroll to position [0, 3]
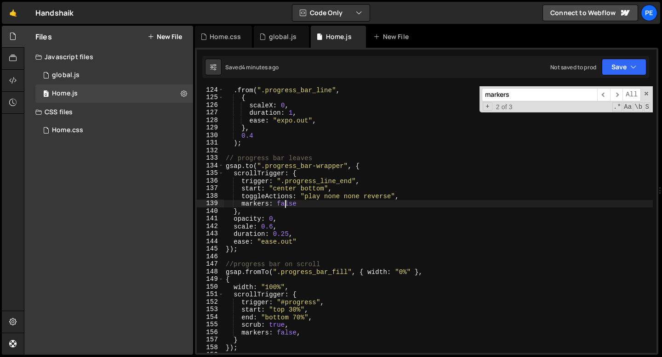
click at [284, 203] on div ". from ( ".progress_bar_line" , { scaleX : 0 , duration : 1 , ease : "expo.out"…" at bounding box center [438, 227] width 429 height 282
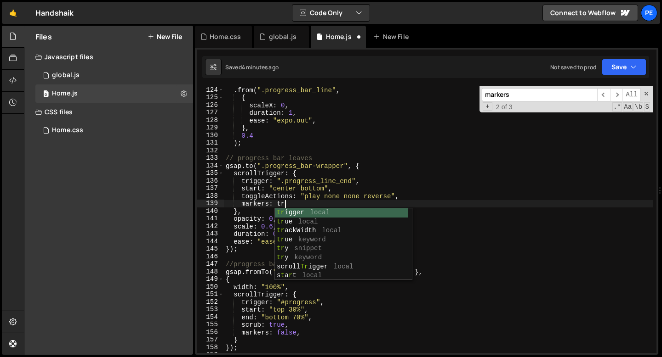
scroll to position [0, 4]
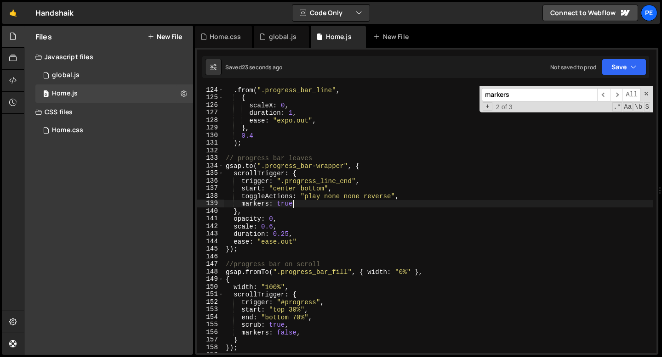
click at [281, 191] on div ". from ( ".progress_bar_line" , { scaleX : 0 , duration : 1 , ease : "expo.out"…" at bounding box center [438, 227] width 429 height 282
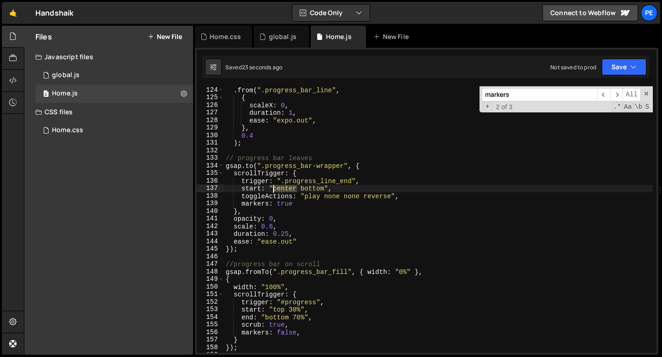
click at [282, 190] on div ". from ( ".progress_bar_line" , { scaleX : 0 , duration : 1 , ease : "expo.out"…" at bounding box center [438, 227] width 429 height 282
click at [312, 189] on div ". from ( ".progress_bar_line" , { scaleX : 0 , duration : 1 , ease : "expo.out"…" at bounding box center [438, 227] width 429 height 282
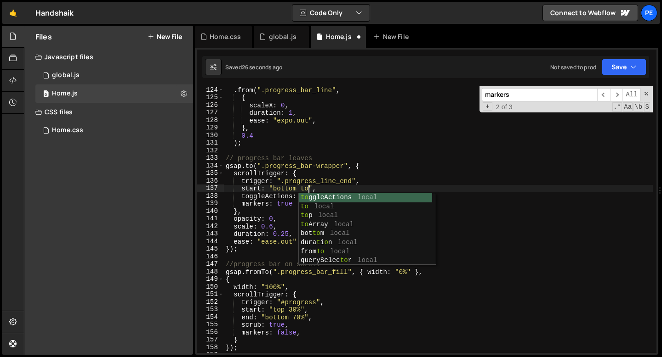
scroll to position [0, 6]
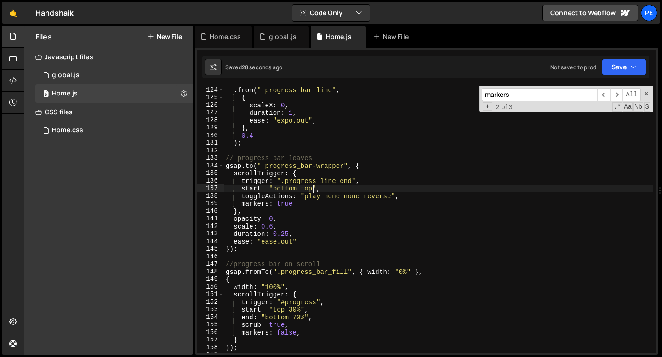
click at [279, 188] on div ". from ( ".progress_bar_line" , { scaleX : 0 , duration : 1 , ease : "expo.out"…" at bounding box center [438, 227] width 429 height 282
click at [308, 188] on div ". from ( ".progress_bar_line" , { scaleX : 0 , duration : 1 , ease : "expo.out"…" at bounding box center [438, 227] width 429 height 282
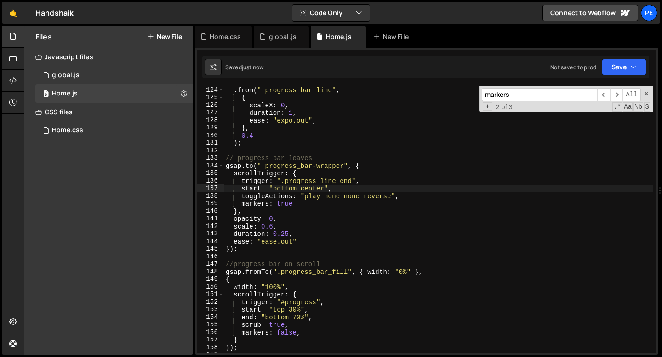
click at [238, 124] on div ". from ( ".progress_bar_line" , { scaleX : 0 , duration : 1 , ease : "expo.out"…" at bounding box center [438, 227] width 429 height 282
type textarea "ease: "expo.out","
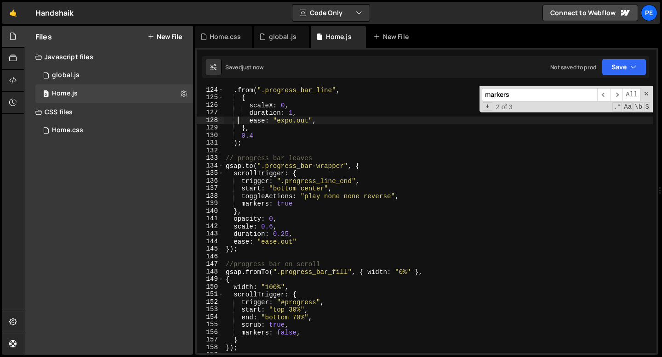
click at [272, 150] on div ". from ( ".progress_bar_line" , { scaleX : 0 , duration : 1 , ease : "expo.out"…" at bounding box center [438, 227] width 429 height 282
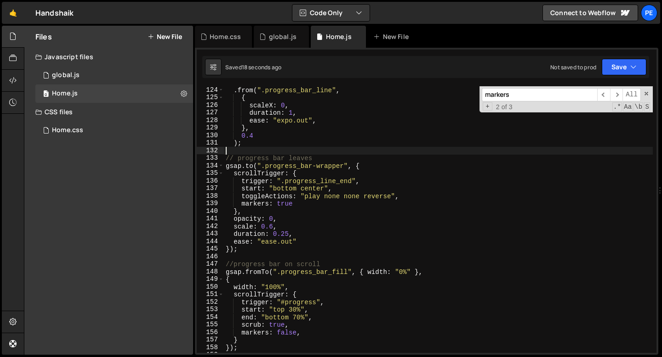
click at [307, 189] on div ". from ( ".progress_bar_line" , { scaleX : 0 , duration : 1 , ease : "expo.out"…" at bounding box center [438, 227] width 429 height 282
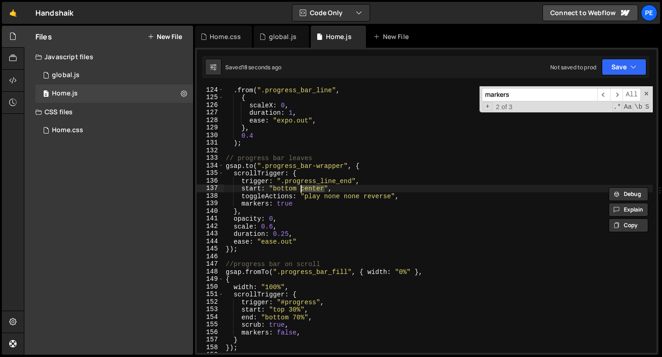
click at [307, 189] on div ". from ( ".progress_bar_line" , { scaleX : 0 , duration : 1 , ease : "expo.out"…" at bounding box center [438, 227] width 429 height 282
click at [304, 189] on div ". from ( ".progress_bar_line" , { scaleX : 0 , duration : 1 , ease : "expo.out"…" at bounding box center [438, 227] width 429 height 282
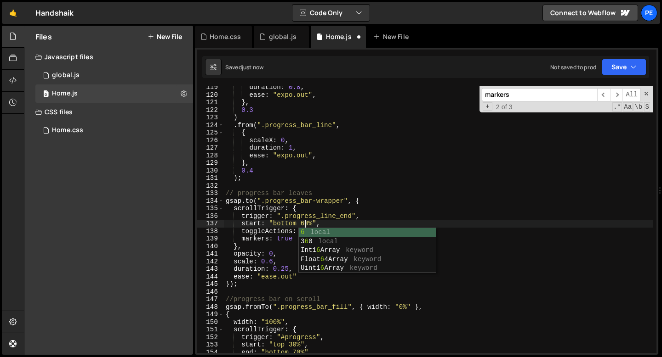
scroll to position [0, 5]
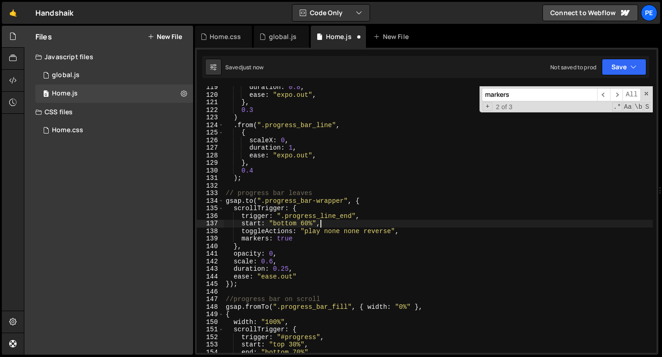
click at [322, 222] on div "duration : 0.8 , ease : "expo.out" , } , 0.3 ) . from ( ".progress_bar_line" , …" at bounding box center [438, 225] width 429 height 282
click at [305, 224] on div "duration : 0.8 , ease : "expo.out" , } , 0.3 ) . from ( ".progress_bar_line" , …" at bounding box center [438, 225] width 429 height 282
click at [285, 222] on div "duration : 0.8 , ease : "expo.out" , } , 0.3 ) . from ( ".progress_bar_line" , …" at bounding box center [438, 225] width 429 height 282
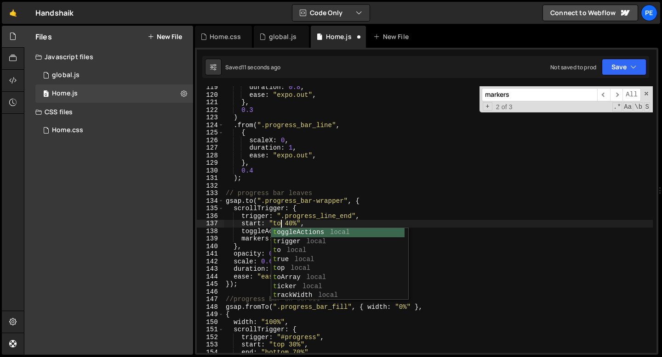
scroll to position [0, 4]
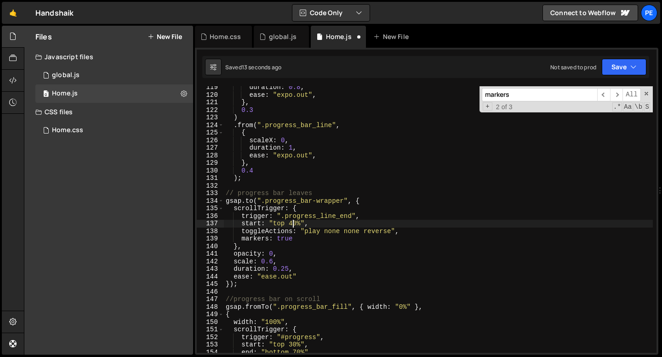
click at [292, 222] on div "duration : 0.8 , ease : "expo.out" , } , 0.3 ) . from ( ".progress_bar_line" , …" at bounding box center [438, 225] width 429 height 282
click at [317, 223] on div "duration : 0.8 , ease : "expo.out" , } , 0.3 ) . from ( ".progress_bar_line" , …" at bounding box center [438, 225] width 429 height 282
click at [297, 222] on div "duration : 0.8 , ease : "expo.out" , } , 0.3 ) . from ( ".progress_bar_line" , …" at bounding box center [438, 225] width 429 height 282
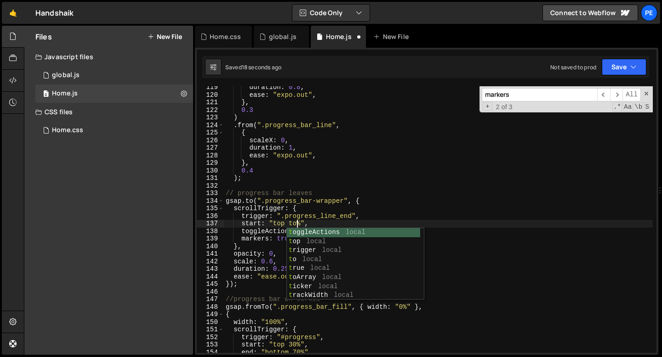
scroll to position [0, 5]
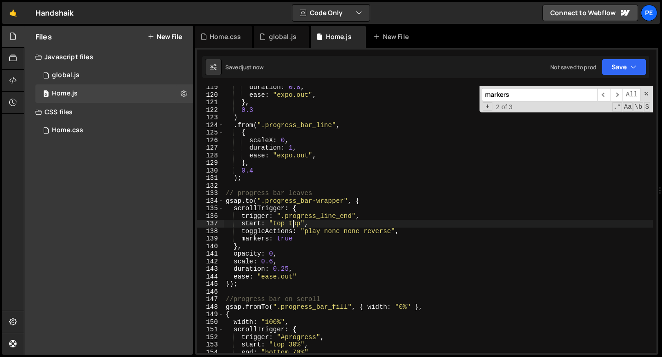
click at [294, 223] on div "duration : 0.8 , ease : "expo.out" , } , 0.3 ) . from ( ".progress_bar_line" , …" at bounding box center [438, 225] width 429 height 282
click at [328, 171] on div "duration : 0.8 , ease : "expo.out" , } , 0.3 ) . from ( ".progress_bar_line" , …" at bounding box center [438, 225] width 429 height 282
type textarea "0.4"
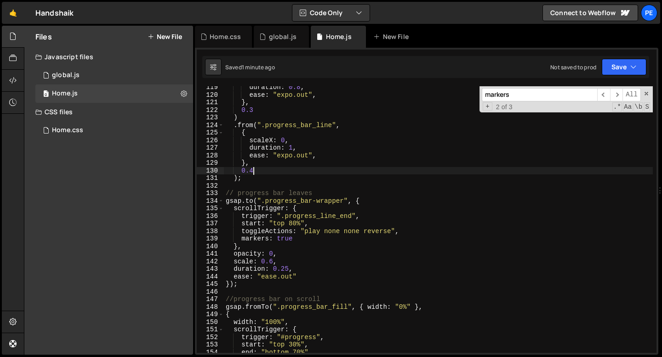
scroll to position [0, 1]
